Goal: Task Accomplishment & Management: Use online tool/utility

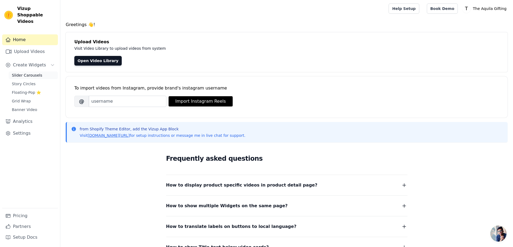
click at [29, 73] on span "Slider Carousels" at bounding box center [27, 75] width 30 height 5
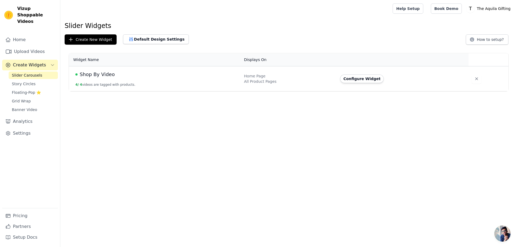
click at [226, 79] on td "Shop By Video 4 / 4 videos are tagged with products." at bounding box center [155, 78] width 172 height 25
click at [89, 39] on button "Create New Widget" at bounding box center [91, 39] width 52 height 10
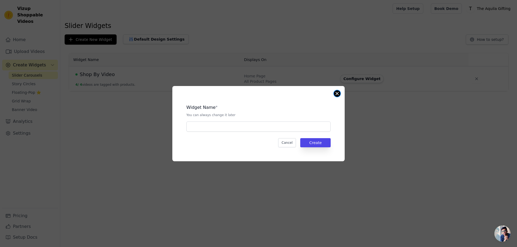
click at [338, 93] on button "Close modal" at bounding box center [337, 93] width 6 height 6
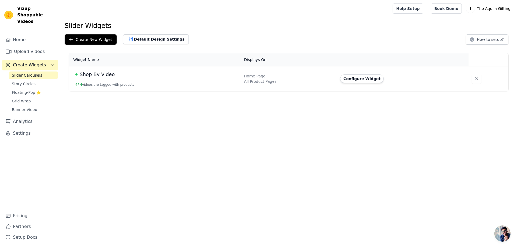
click at [278, 86] on td "Home Page All Product Pages" at bounding box center [289, 78] width 96 height 25
click at [450, 78] on div "Configure Widget" at bounding box center [401, 79] width 122 height 9
click at [104, 76] on span "Shop By Video" at bounding box center [97, 75] width 35 height 8
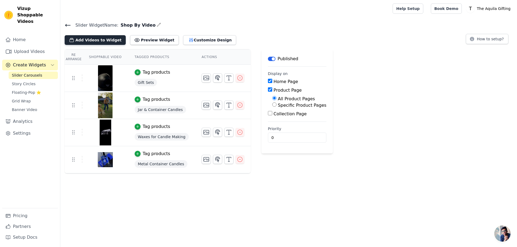
click at [103, 38] on button "Add Videos to Widget" at bounding box center [95, 40] width 61 height 10
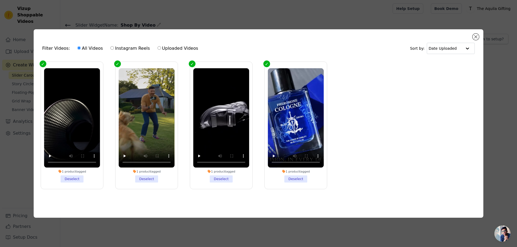
click at [166, 46] on label "Uploaded Videos" at bounding box center [177, 48] width 41 height 7
click at [161, 46] on input "Uploaded Videos" at bounding box center [158, 47] width 3 height 3
radio input "true"
click at [452, 48] on input "text" at bounding box center [445, 48] width 33 height 11
click at [483, 85] on div "Filter Videos: All Videos Instagram Reels Uploaded Videos Sort by: Date Uploade…" at bounding box center [259, 123] width 450 height 189
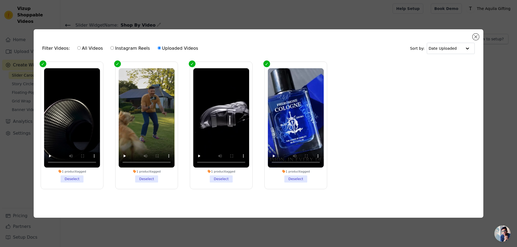
click at [77, 45] on label "All Videos" at bounding box center [90, 48] width 26 height 7
click at [77, 46] on input "All Videos" at bounding box center [78, 47] width 3 height 3
radio input "true"
click at [476, 36] on button "Close modal" at bounding box center [475, 37] width 6 height 6
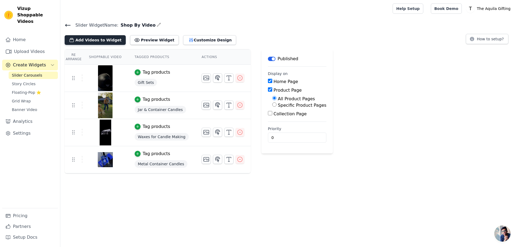
click at [89, 37] on button "Add Videos to Widget" at bounding box center [95, 40] width 61 height 10
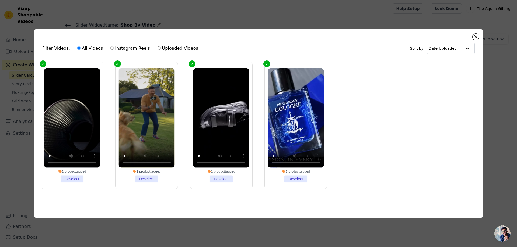
click at [112, 48] on label "Instagram Reels" at bounding box center [130, 48] width 40 height 7
click at [112, 48] on input "Instagram Reels" at bounding box center [111, 47] width 3 height 3
radio input "true"
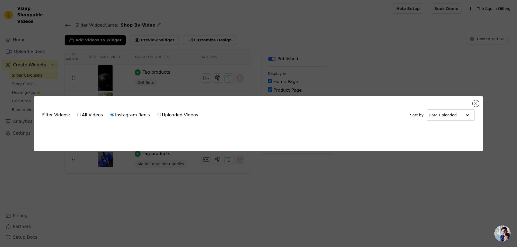
click at [157, 113] on input "Uploaded Videos" at bounding box center [158, 114] width 3 height 3
radio input "true"
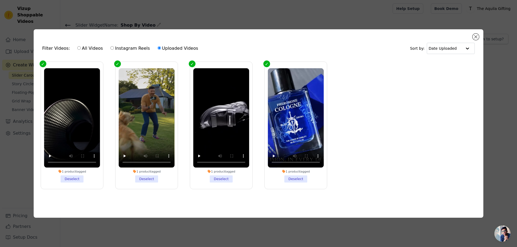
click at [56, 47] on div "Filter Videos: All Videos Instagram Reels Uploaded Videos" at bounding box center [121, 48] width 159 height 12
click at [307, 122] on video at bounding box center [296, 118] width 56 height 100
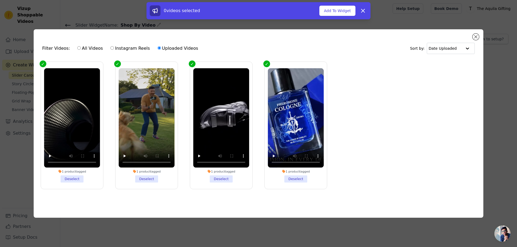
click at [336, 82] on ul "1 product tagged Deselect 1 product tagged Deselect 1 product tagged Deselect 1…" at bounding box center [258, 130] width 441 height 142
click at [386, 78] on ul "1 product tagged Deselect 1 product tagged Deselect 1 product tagged Deselect 1…" at bounding box center [258, 130] width 441 height 142
click at [475, 37] on button "Close modal" at bounding box center [475, 37] width 6 height 6
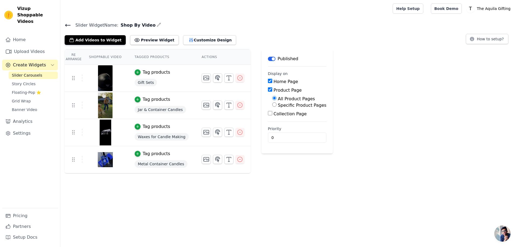
click at [159, 56] on th "Tagged Products" at bounding box center [161, 57] width 67 height 15
click at [195, 55] on th "Actions" at bounding box center [222, 57] width 55 height 15
click at [157, 26] on icon "button" at bounding box center [159, 25] width 4 height 4
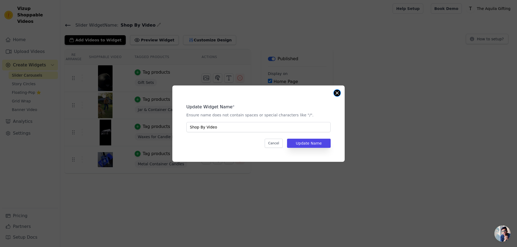
click at [339, 92] on button "Close modal" at bounding box center [337, 93] width 6 height 6
